Goal: Navigation & Orientation: Find specific page/section

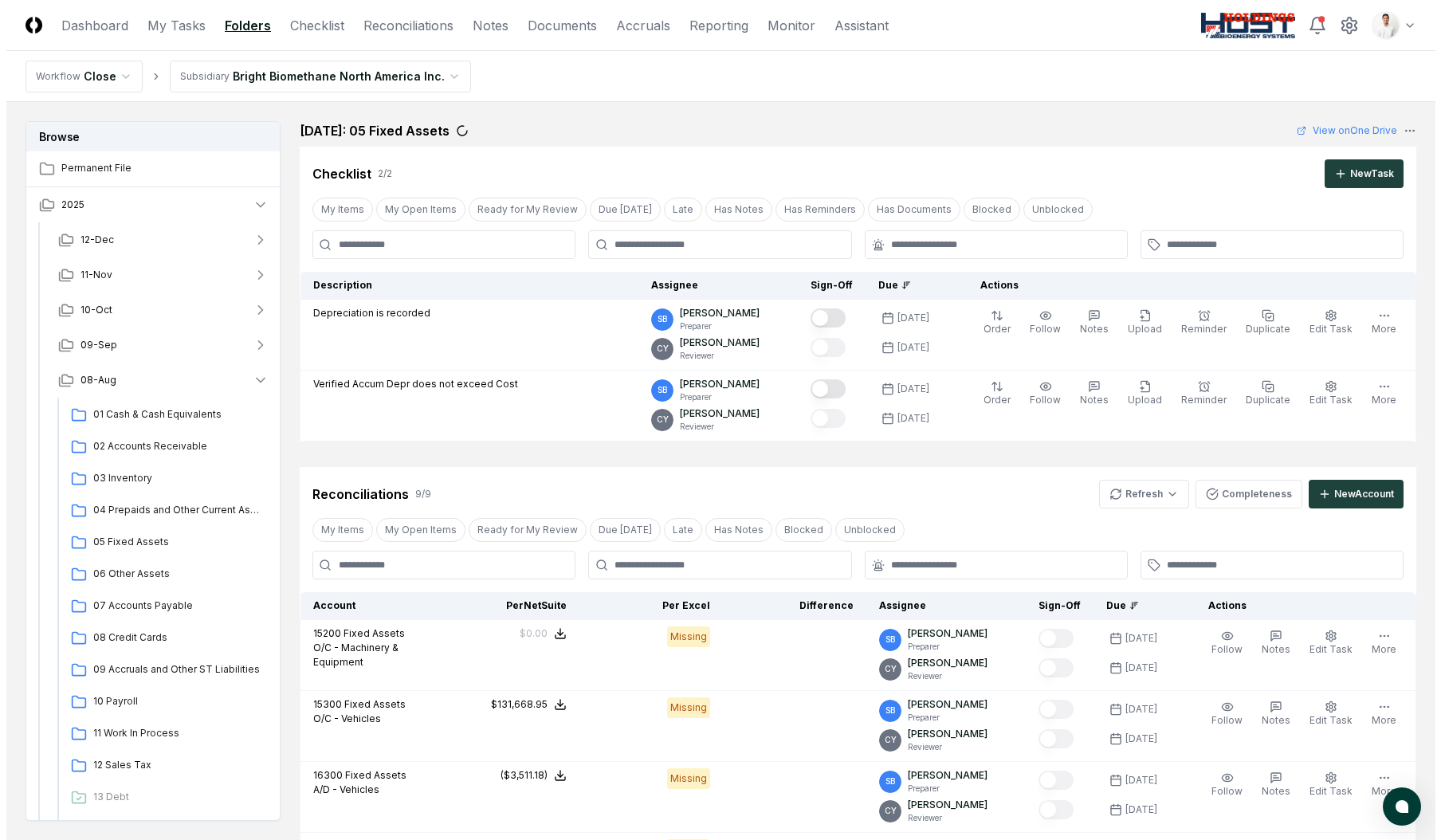
scroll to position [438, 0]
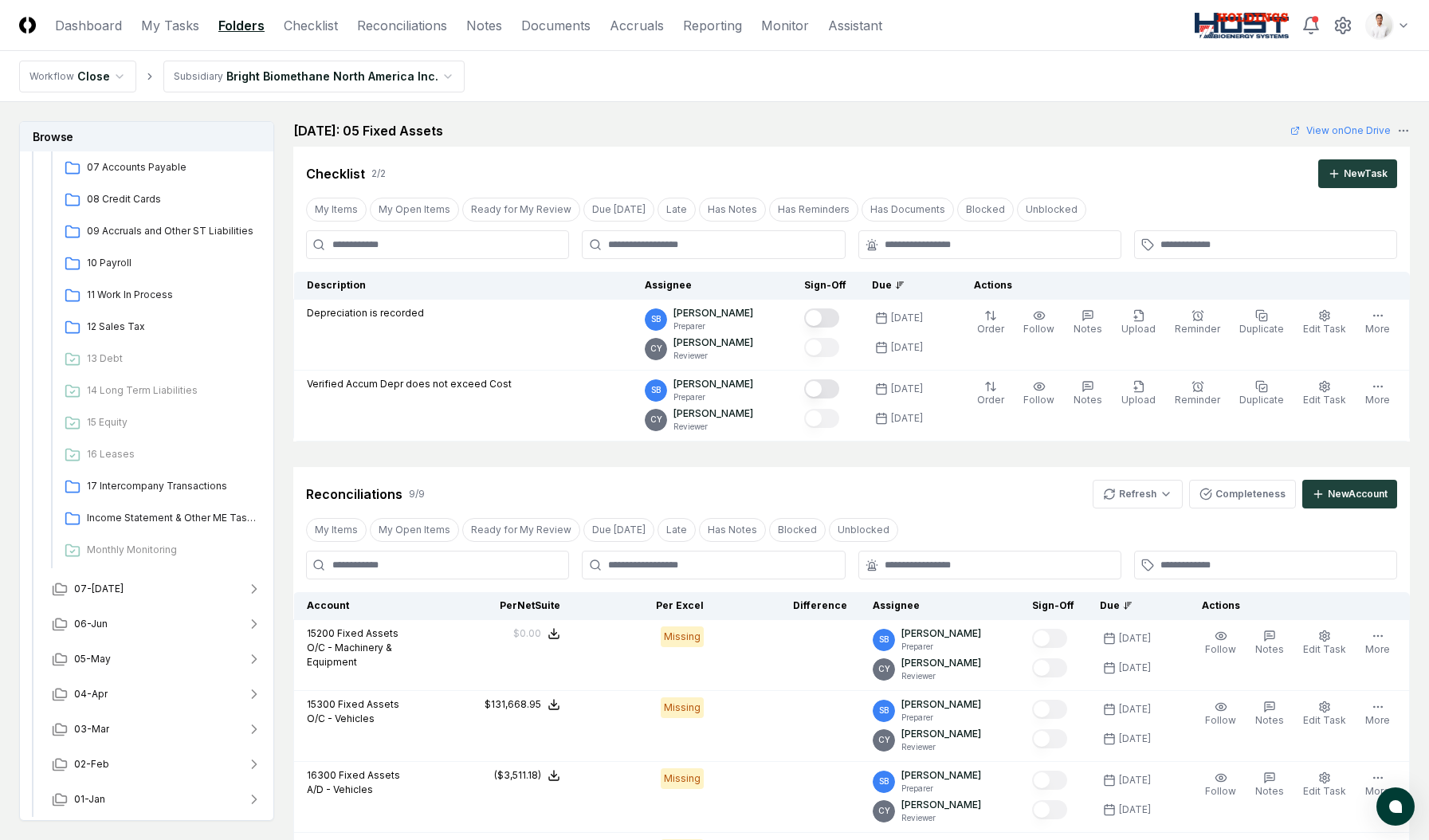
click at [1054, 87] on nav "Workflow Close Subsidiary Bright Biomethane North America Inc." at bounding box center [714, 77] width 1429 height 51
click at [1375, 33] on html "CloseCore Dashboard My Tasks Folders Checklist Reconciliations Notes Documents …" at bounding box center [714, 766] width 1429 height 1532
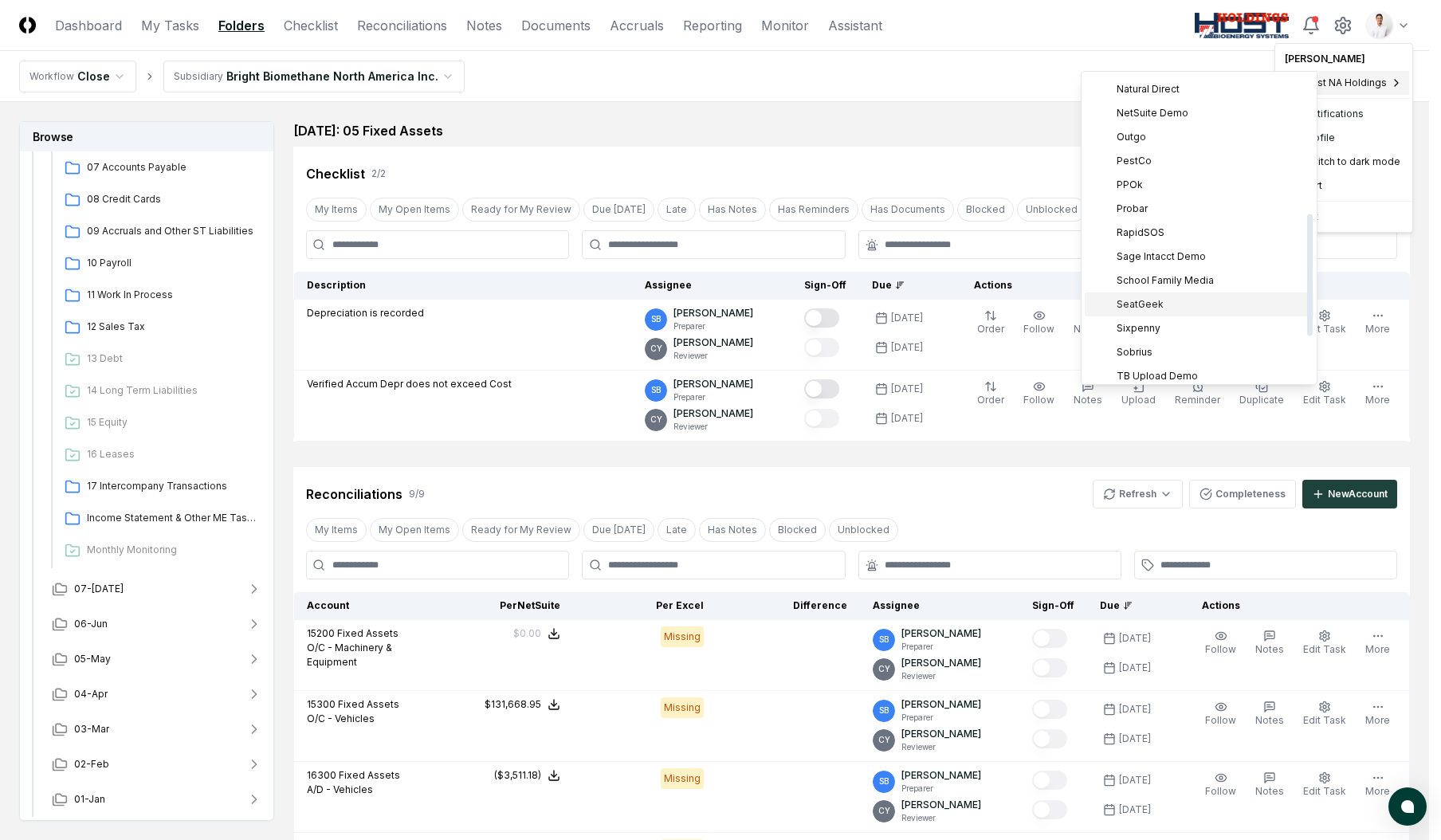
scroll to position [459, 0]
click at [1188, 311] on div "TB Upload Demo" at bounding box center [1199, 321] width 229 height 24
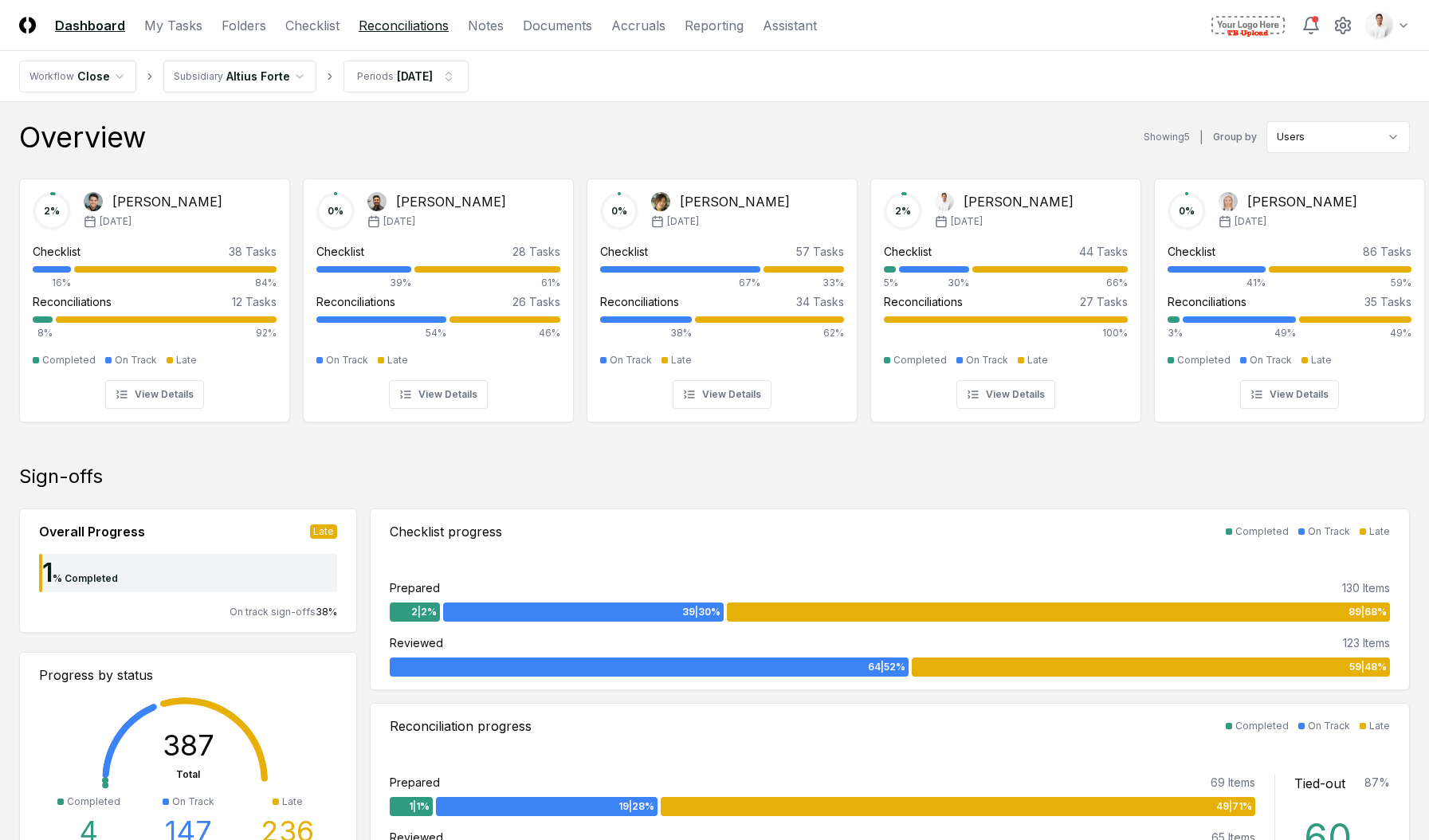
click at [375, 34] on link "Reconciliations" at bounding box center [404, 25] width 90 height 19
click at [378, 32] on link "Reconciliations" at bounding box center [404, 25] width 90 height 19
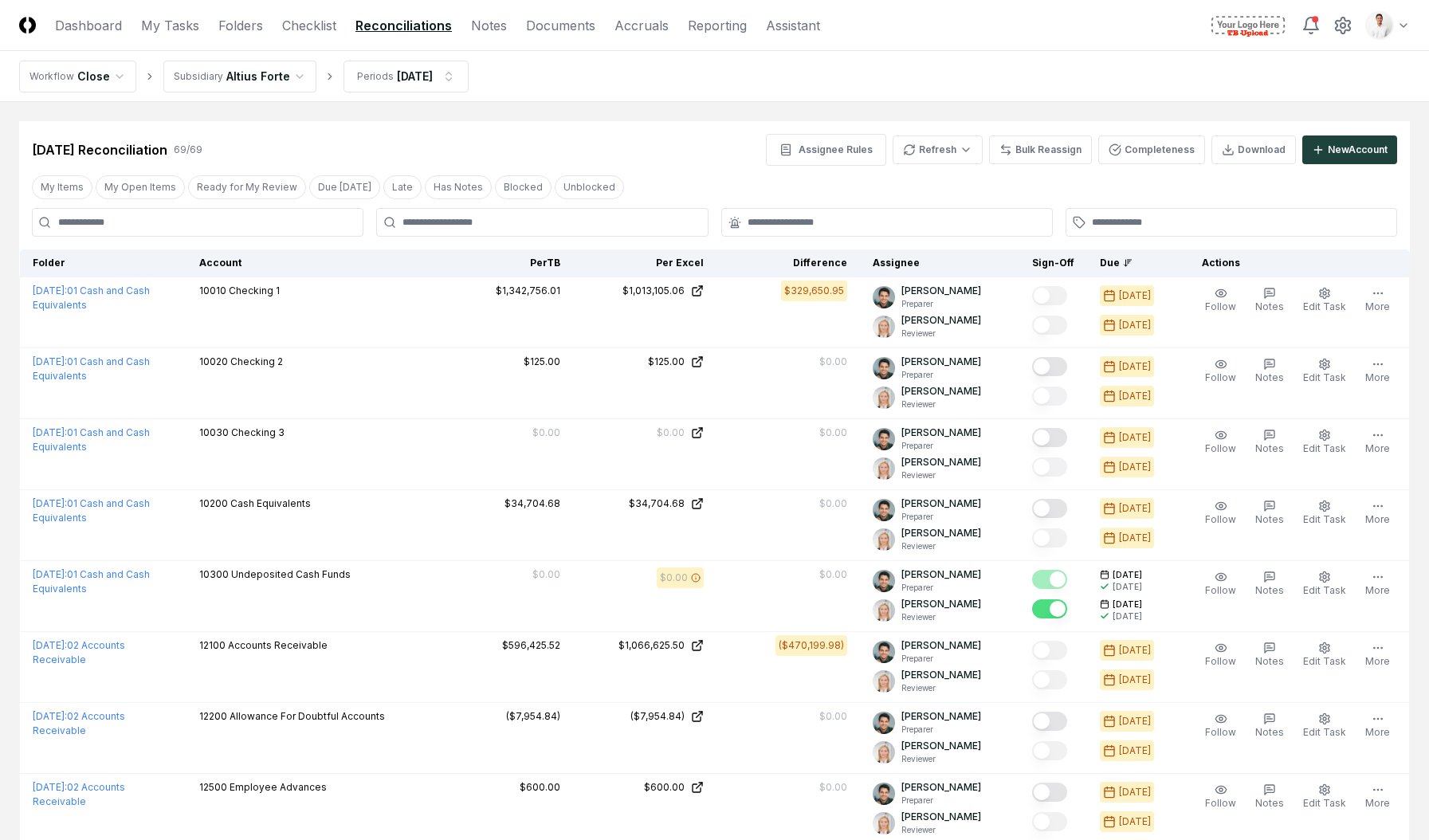
click at [629, 96] on nav "Workflow Close Subsidiary Altius Forte Periods [DATE]" at bounding box center [714, 77] width 1429 height 51
